Goal: Check status: Check status

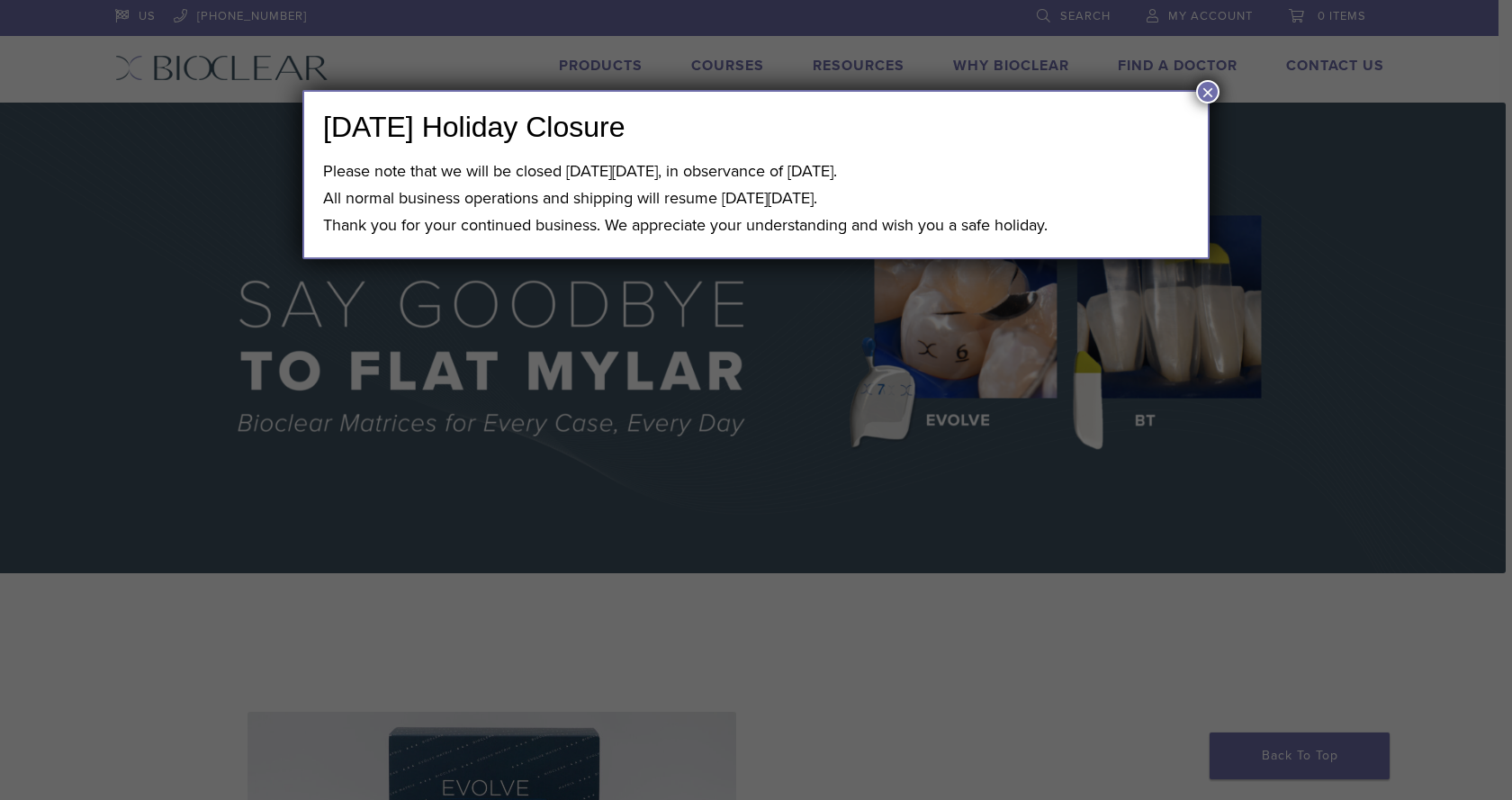
click at [1191, 91] on div "Labor Day Holiday Closure Please note that we will be closed on Monday, Septemb…" at bounding box center [756, 174] width 907 height 169
click at [1197, 88] on button "×" at bounding box center [1207, 92] width 24 height 24
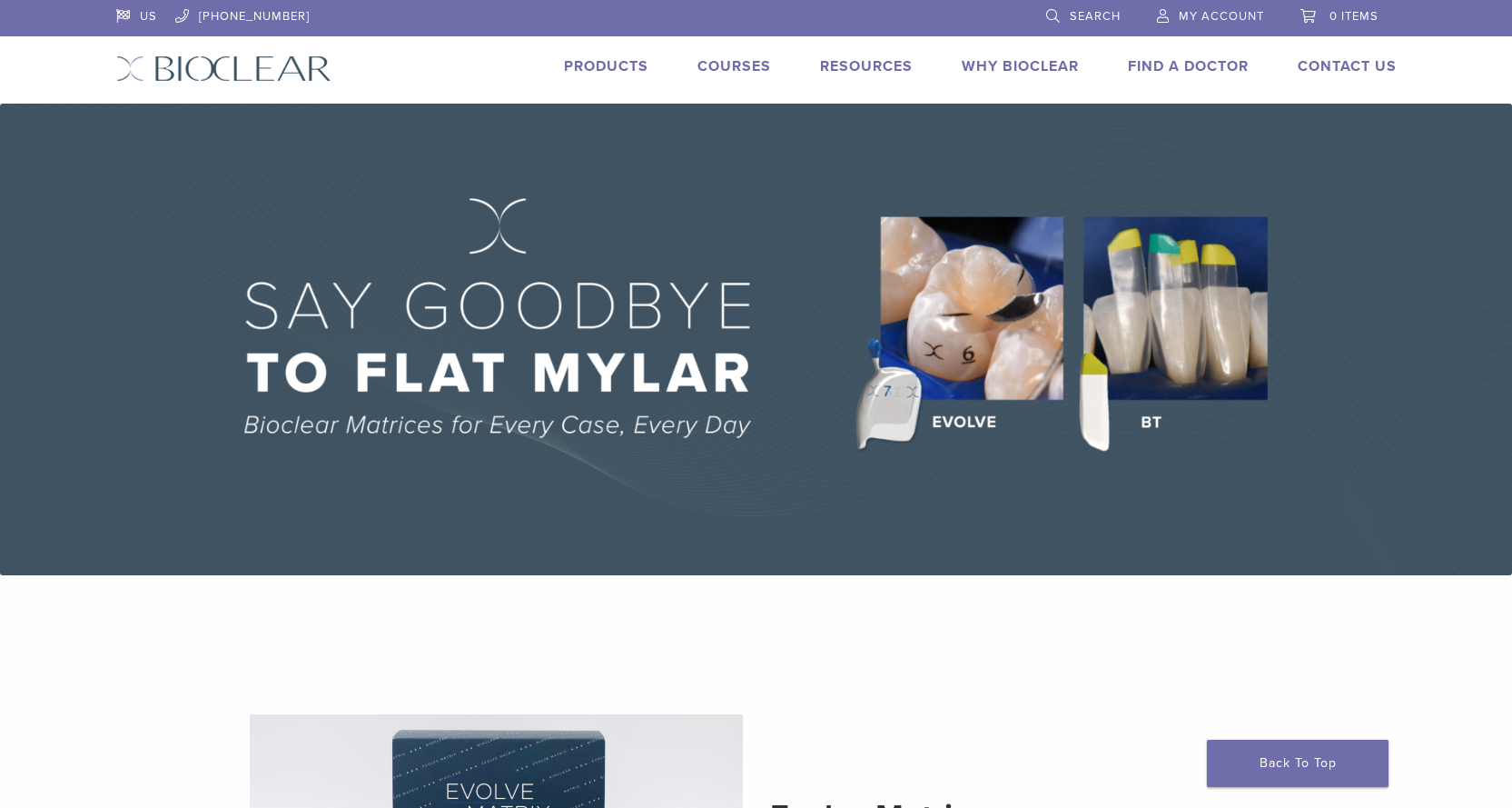
click at [1211, 16] on span "My Account" at bounding box center [1222, 16] width 86 height 15
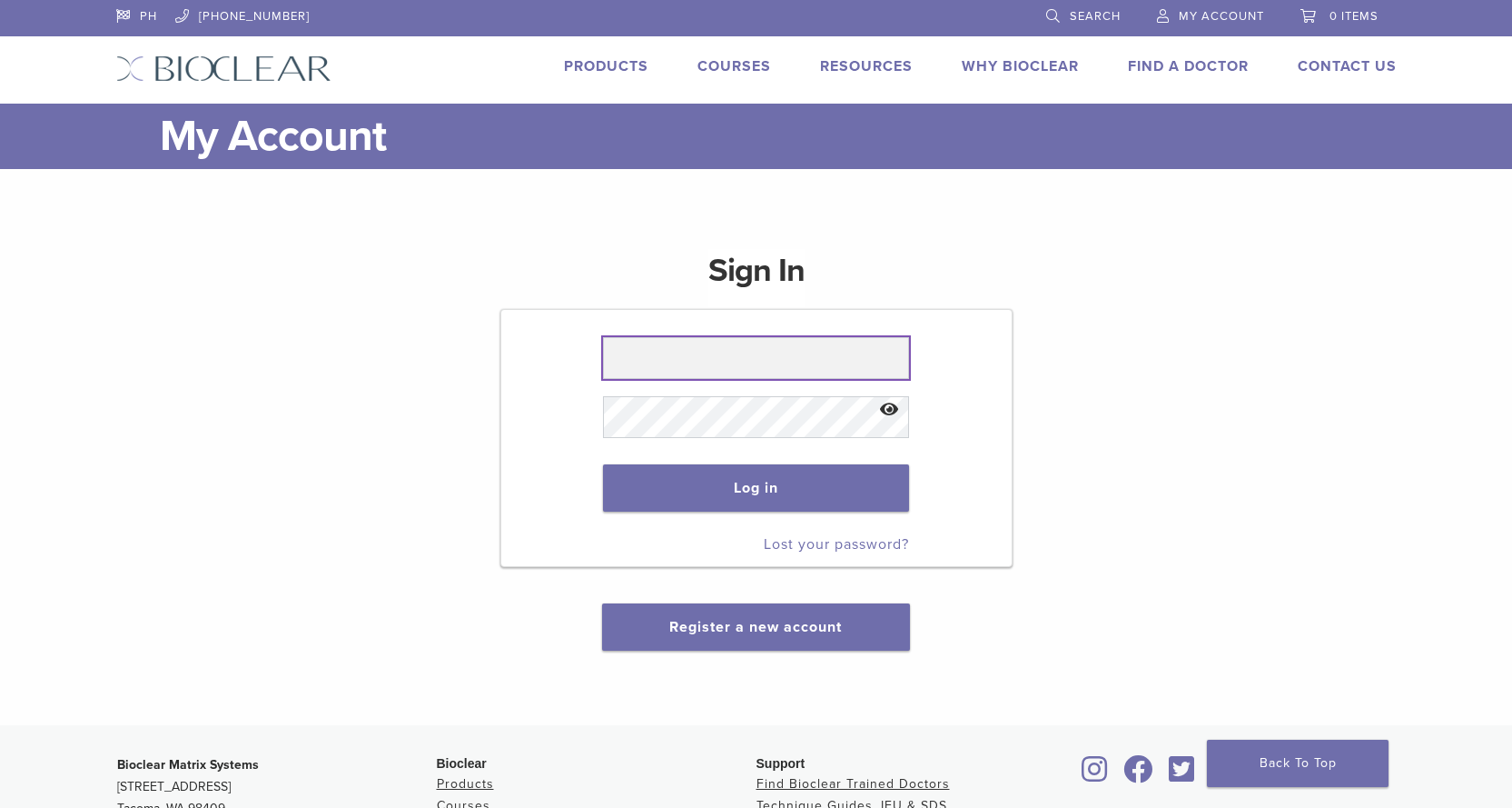
click at [699, 371] on input "text" at bounding box center [756, 358] width 306 height 42
paste input "**********"
type input "**********"
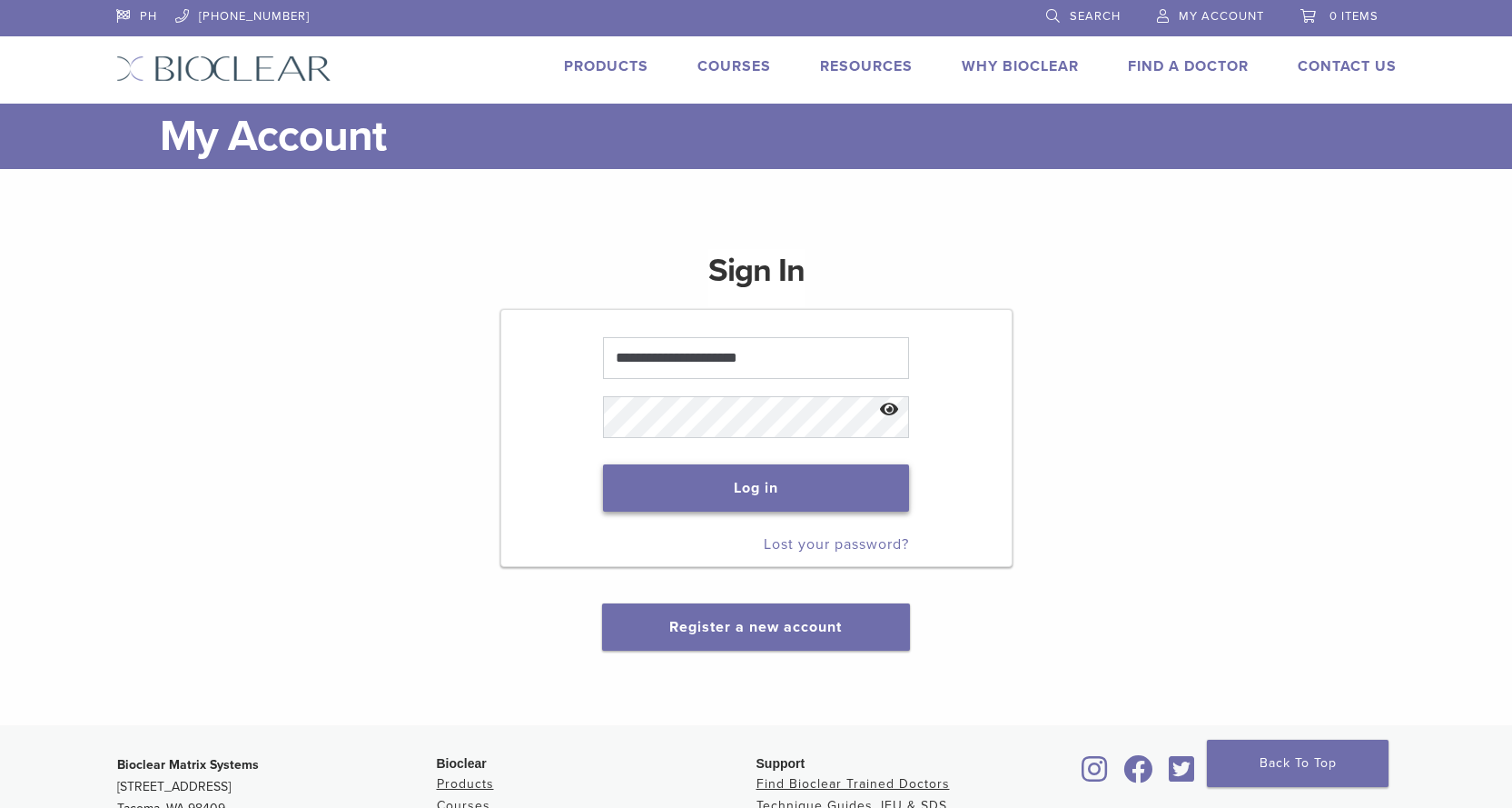
click at [774, 483] on button "Log in" at bounding box center [756, 488] width 306 height 47
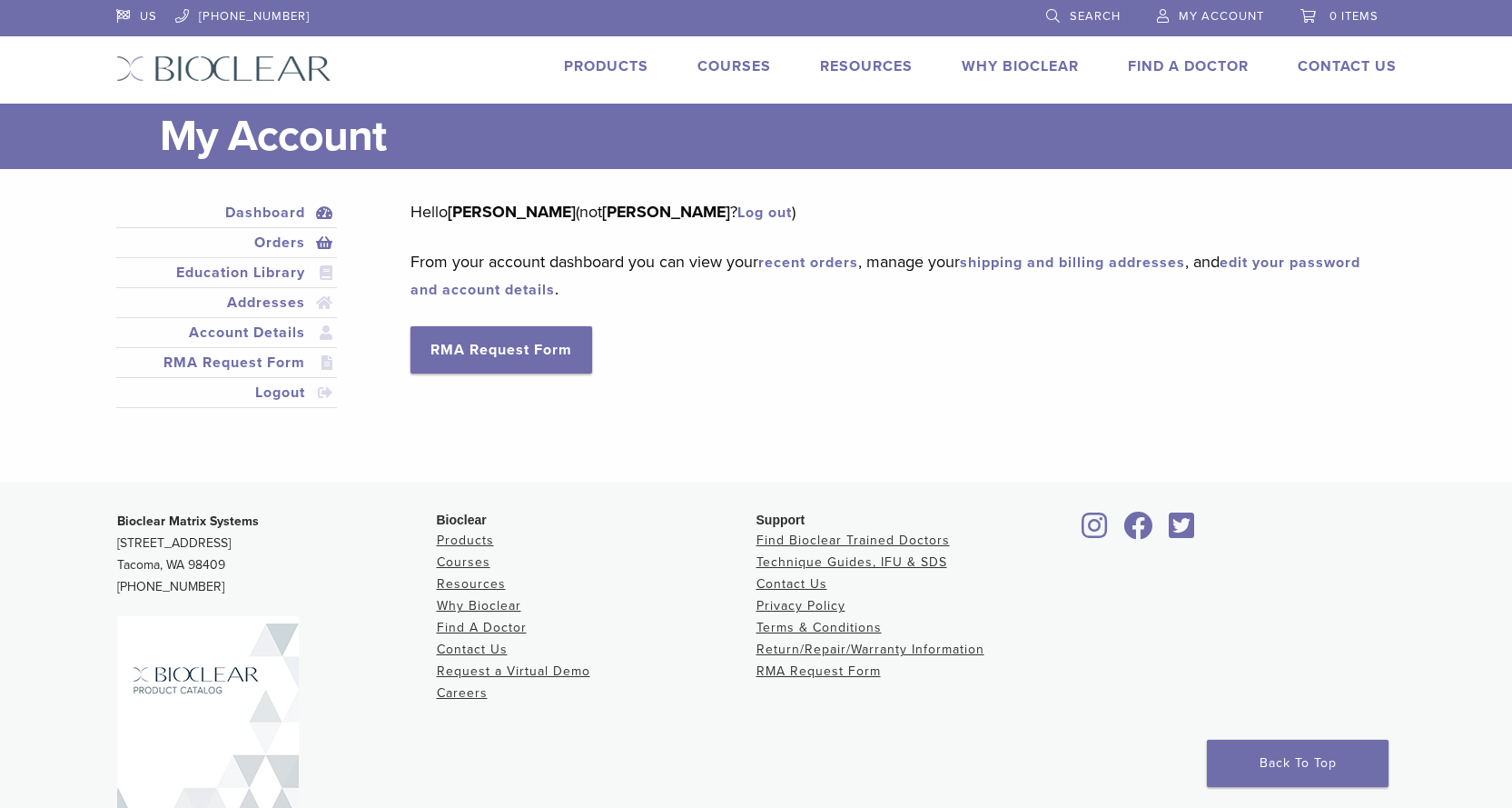
click at [289, 251] on link "Orders" at bounding box center [227, 243] width 214 height 22
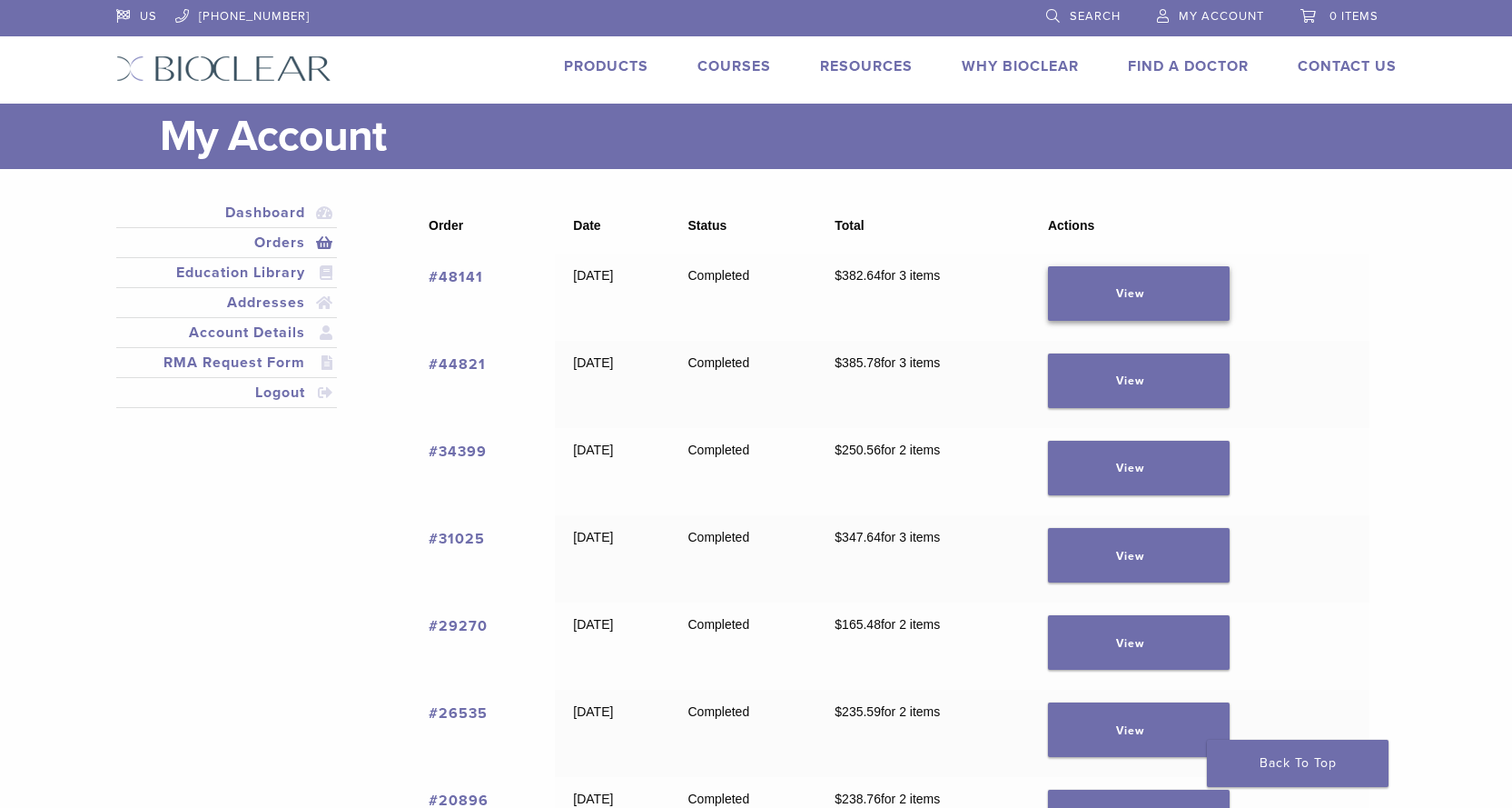
click at [1176, 310] on link "View" at bounding box center [1139, 294] width 182 height 55
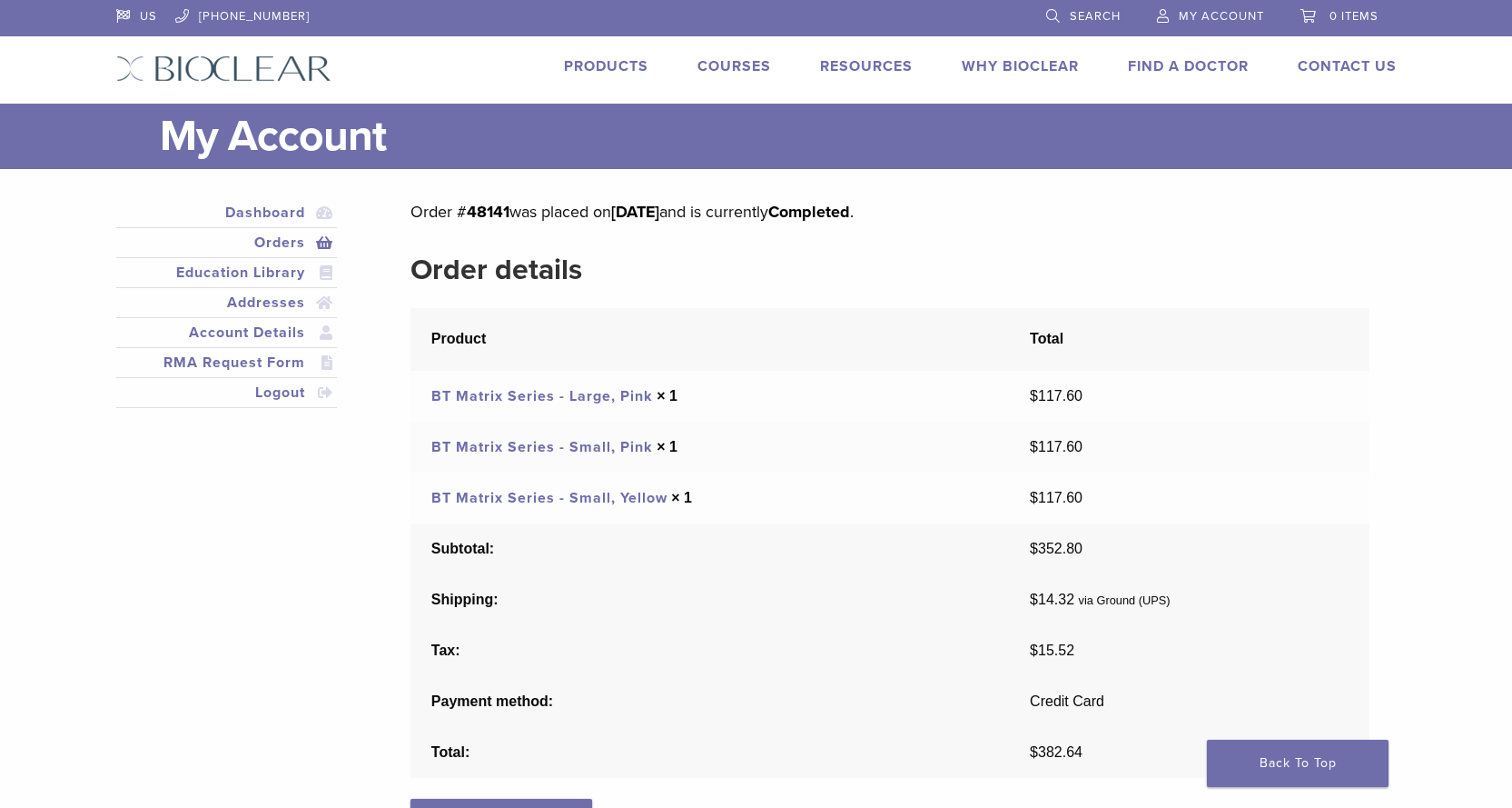
click at [305, 240] on link "Orders" at bounding box center [227, 243] width 214 height 22
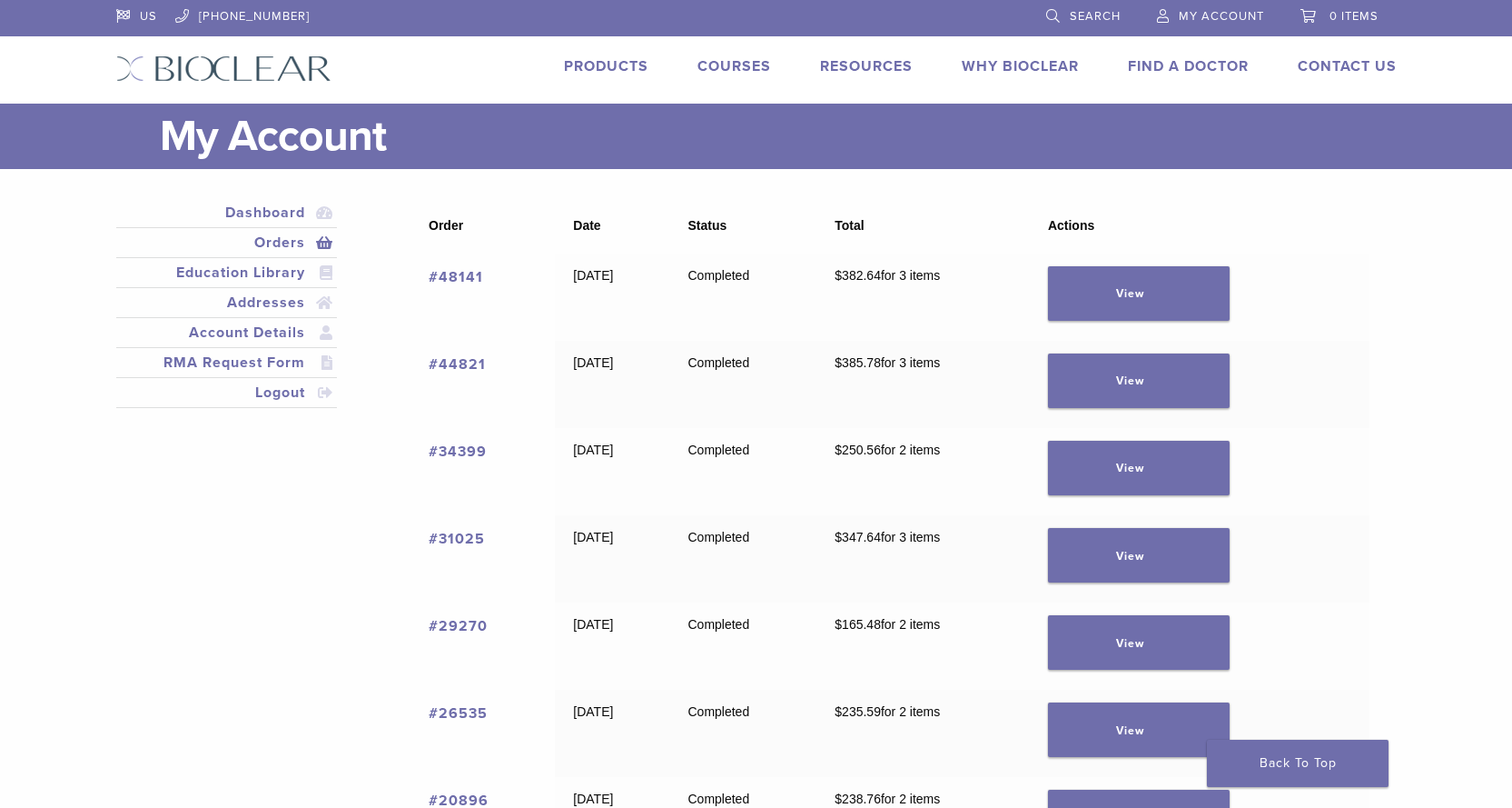
click at [451, 275] on link "#48141" at bounding box center [456, 277] width 55 height 18
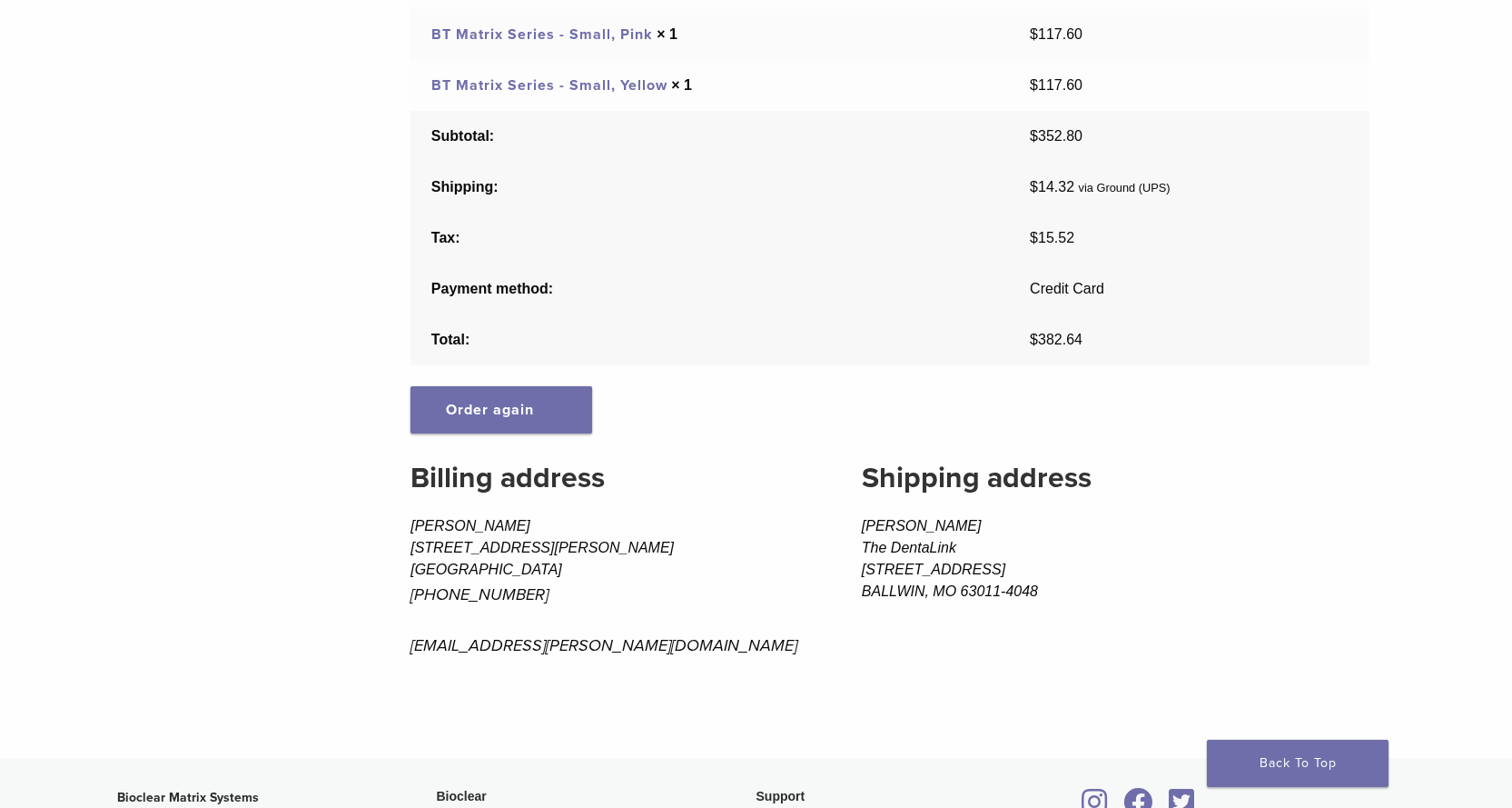
scroll to position [636, 0]
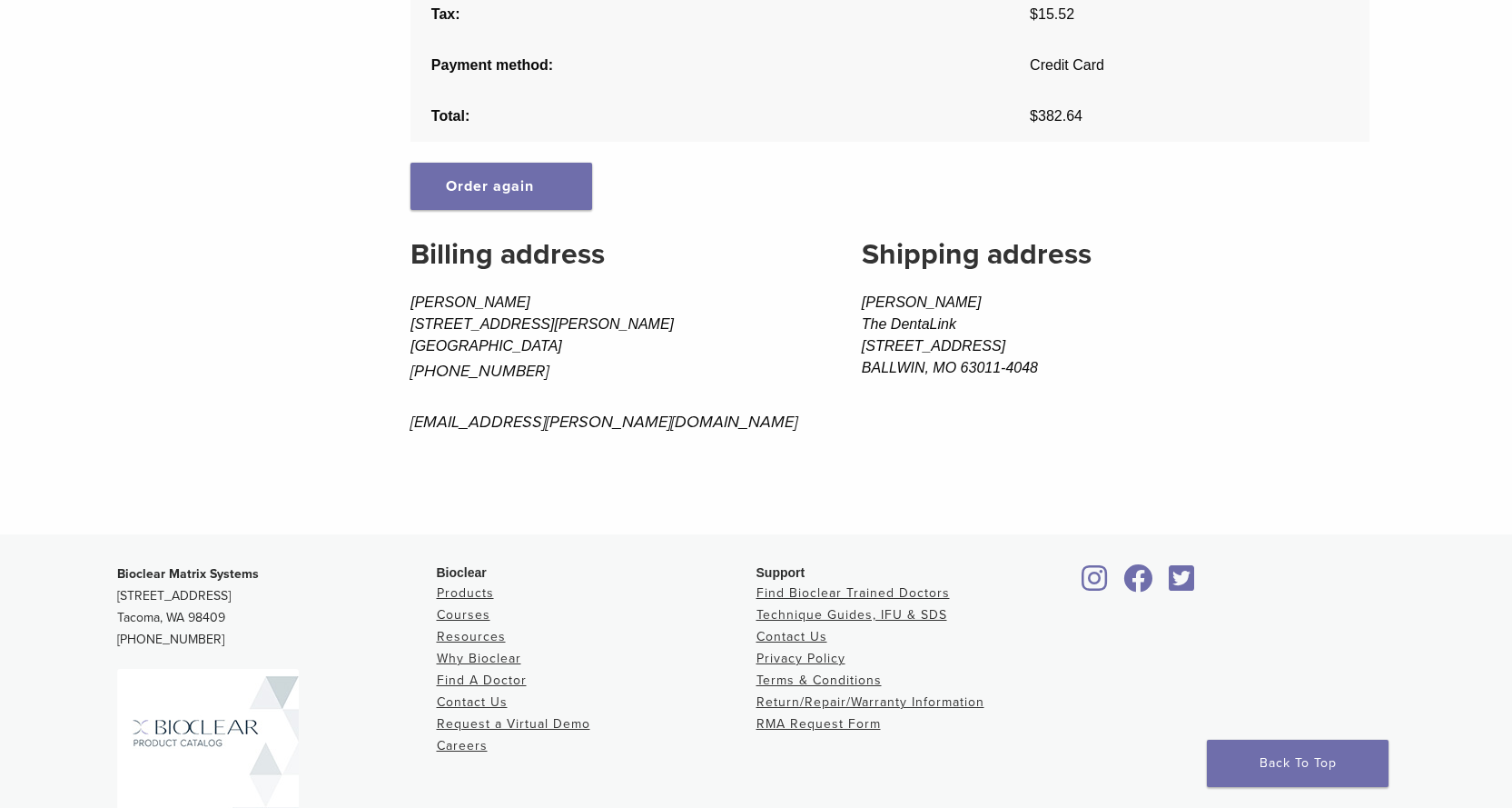
click at [313, 399] on div "Dashboard Orders [GEOGRAPHIC_DATA] Addresses Account Details RMA Request Form L…" at bounding box center [742, 22] width 1280 height 919
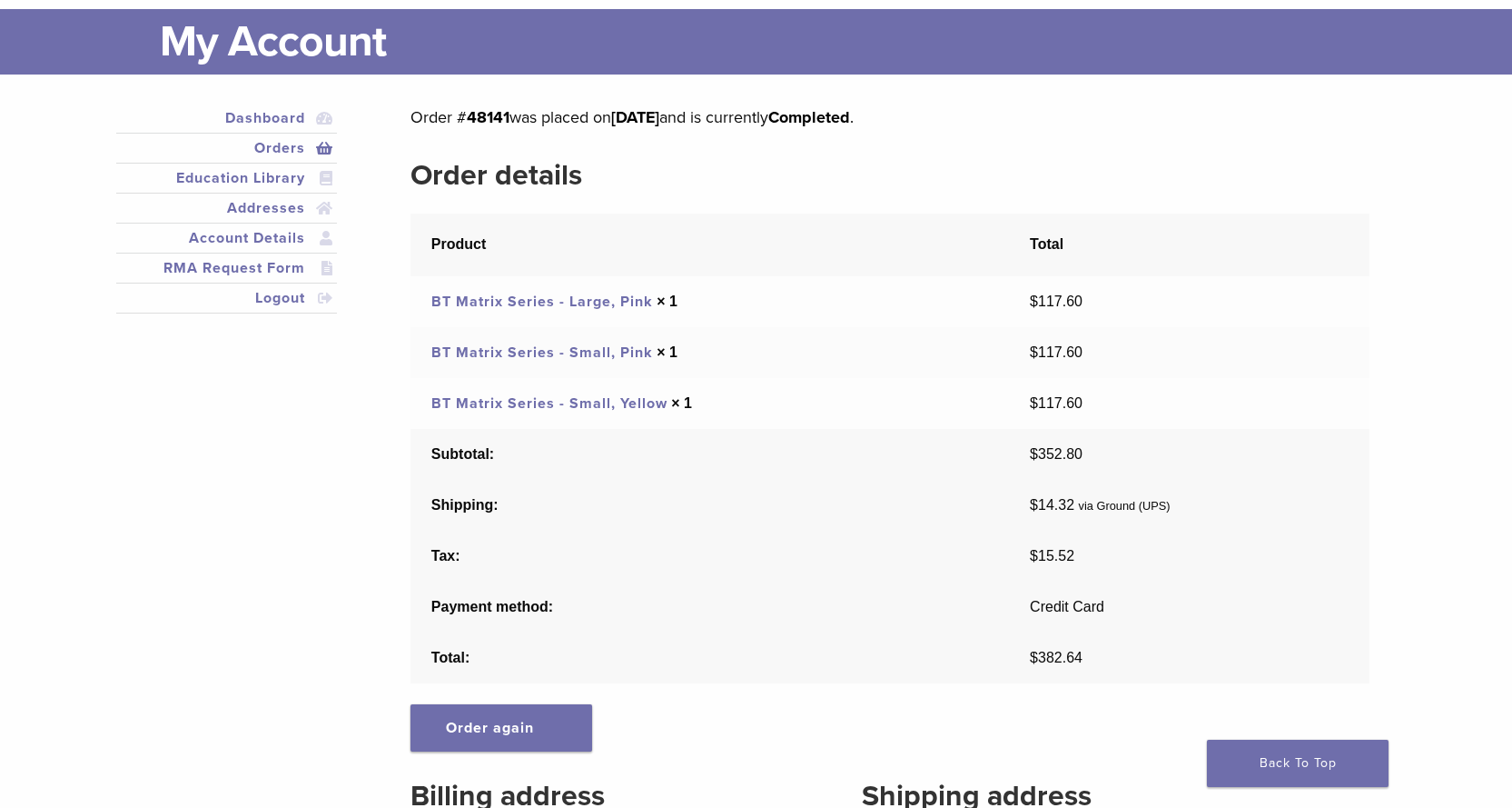
scroll to position [0, 0]
